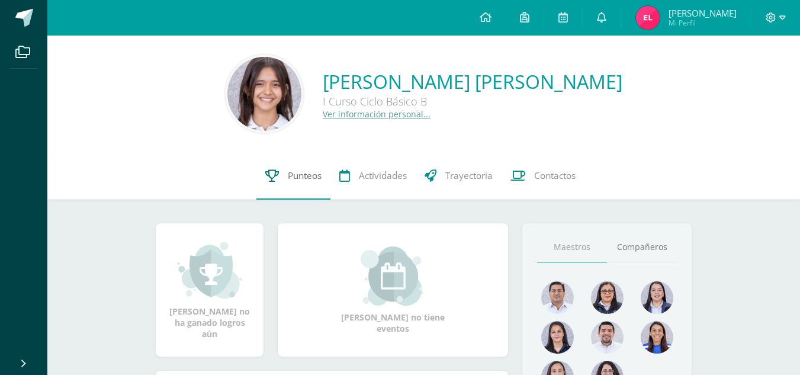
click at [295, 176] on span "Punteos" at bounding box center [305, 175] width 34 height 12
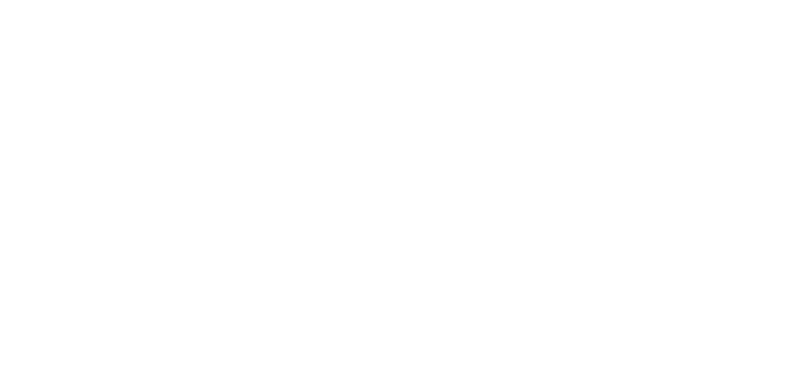
click at [0, 0] on html at bounding box center [0, 0] width 0 height 0
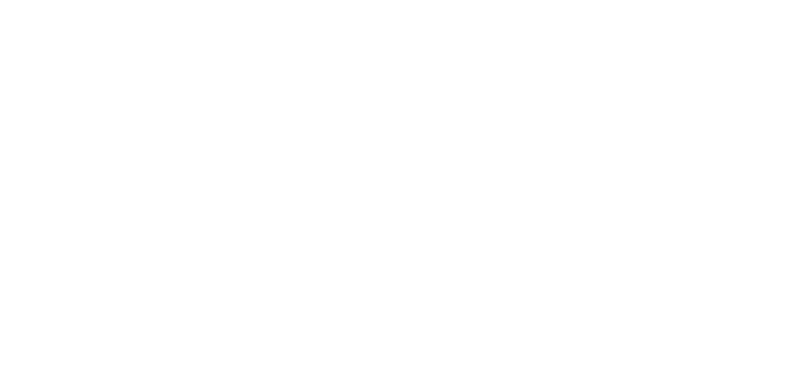
click at [0, 0] on html at bounding box center [0, 0] width 0 height 0
